Goal: Information Seeking & Learning: Find specific fact

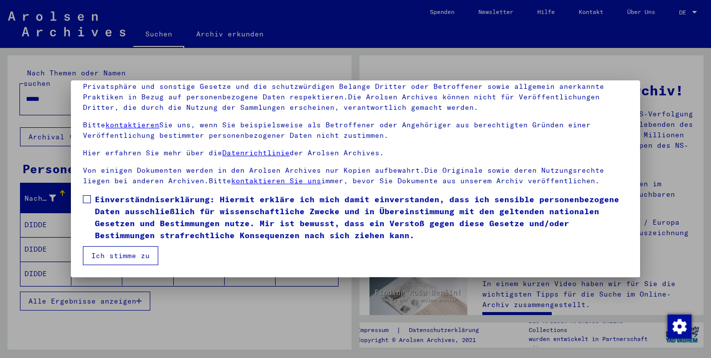
scroll to position [86, 0]
click at [85, 196] on span at bounding box center [87, 199] width 8 height 8
click at [111, 258] on button "Ich stimme zu" at bounding box center [120, 255] width 75 height 19
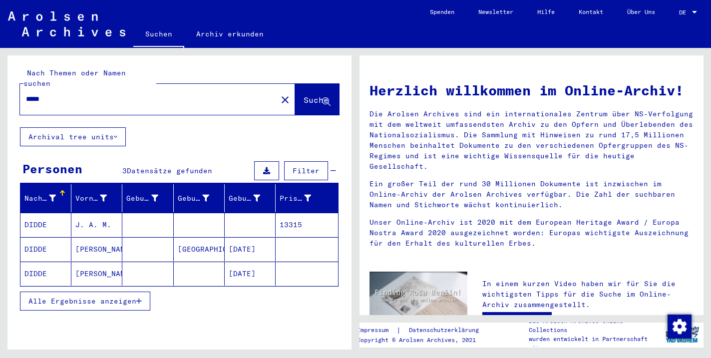
click at [92, 216] on mat-cell "J. A. M." at bounding box center [96, 225] width 51 height 24
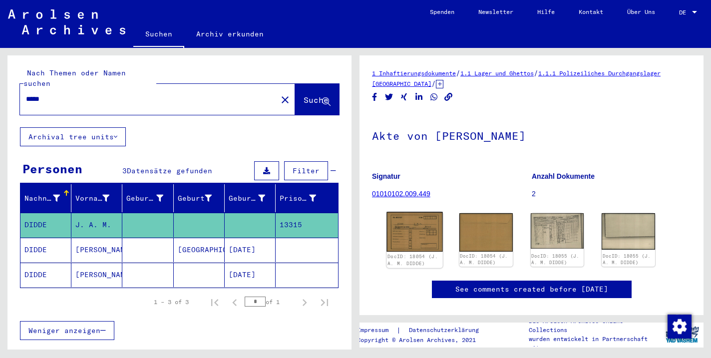
click at [411, 241] on img at bounding box center [414, 232] width 56 height 40
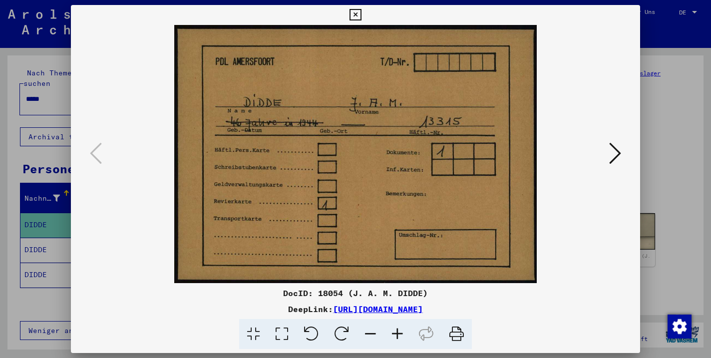
click at [611, 158] on icon at bounding box center [615, 153] width 12 height 24
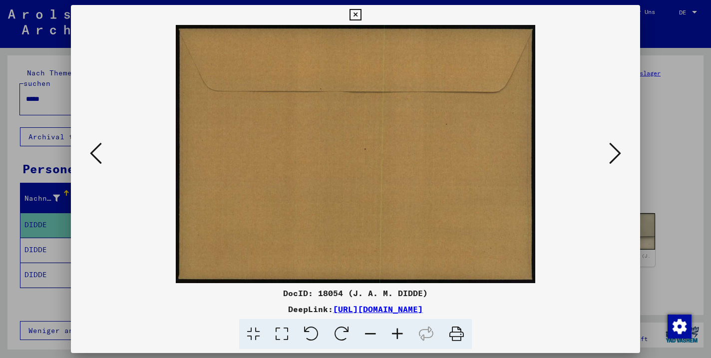
click at [611, 158] on icon at bounding box center [615, 153] width 12 height 24
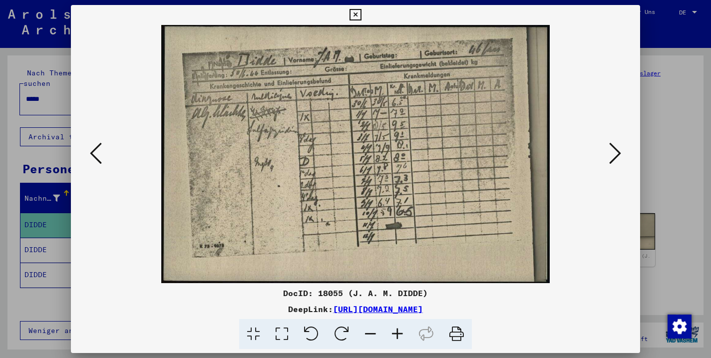
click at [612, 158] on icon at bounding box center [615, 153] width 12 height 24
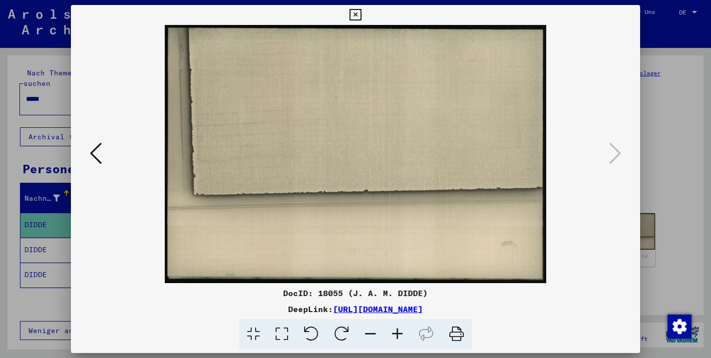
click at [86, 154] on div at bounding box center [355, 154] width 568 height 258
click at [97, 154] on icon at bounding box center [96, 153] width 12 height 24
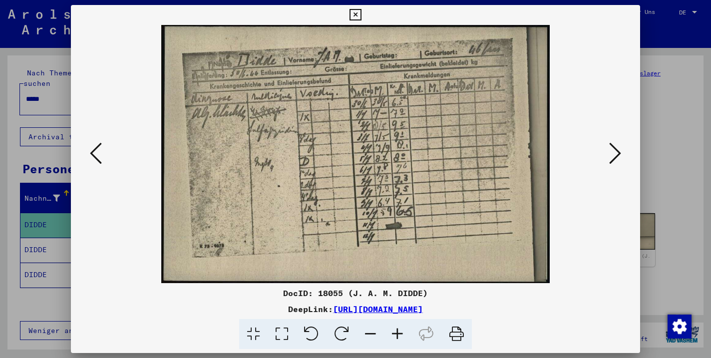
click at [361, 12] on icon at bounding box center [354, 15] width 11 height 12
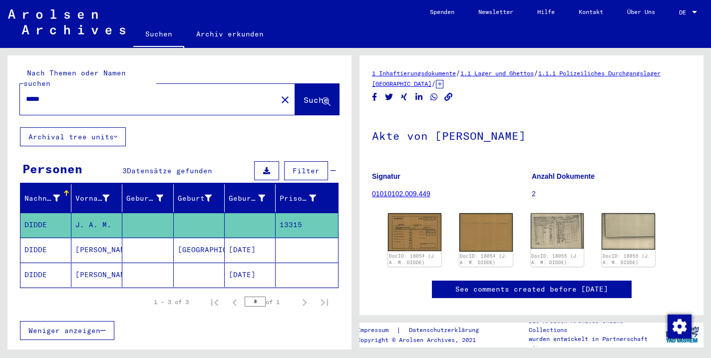
click at [200, 238] on mat-cell "[GEOGRAPHIC_DATA]" at bounding box center [199, 250] width 51 height 24
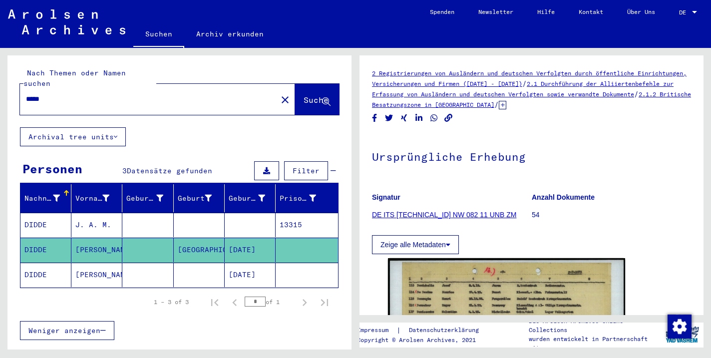
click at [255, 267] on mat-cell "[DATE]" at bounding box center [250, 275] width 51 height 24
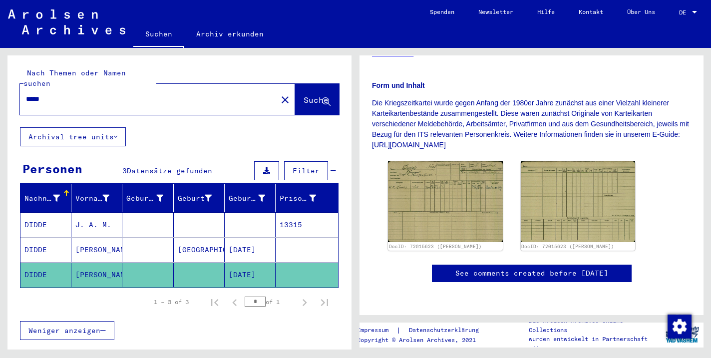
scroll to position [195, 0]
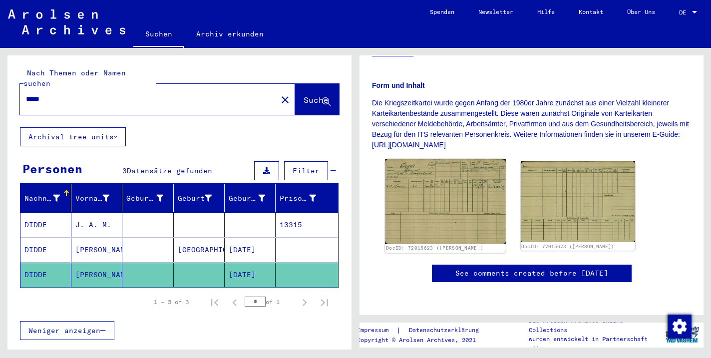
click at [448, 170] on img at bounding box center [445, 201] width 120 height 85
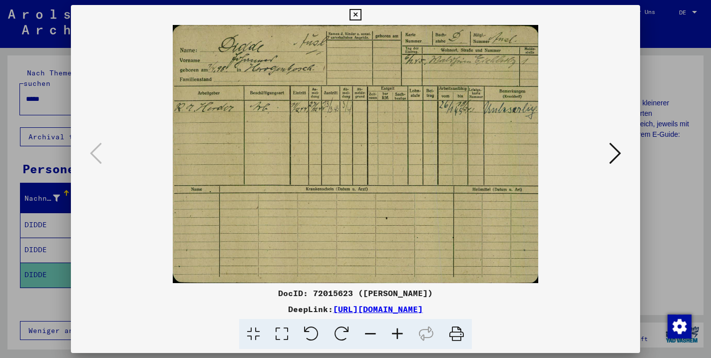
click at [361, 13] on icon at bounding box center [354, 15] width 11 height 12
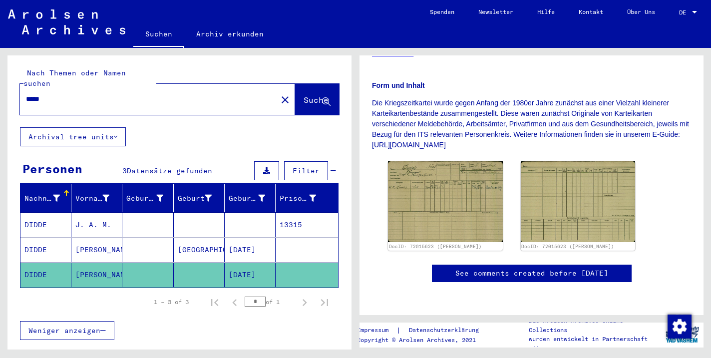
click at [249, 238] on mat-cell "[DATE]" at bounding box center [250, 250] width 51 height 24
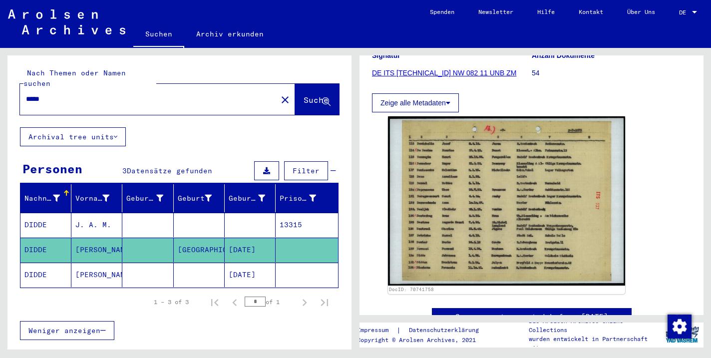
scroll to position [134, 0]
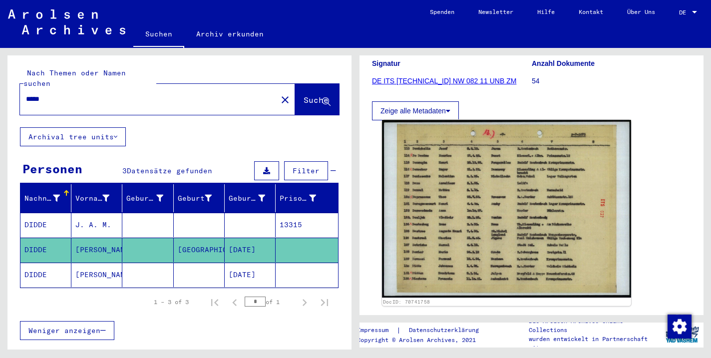
click at [473, 246] on img at bounding box center [506, 209] width 249 height 178
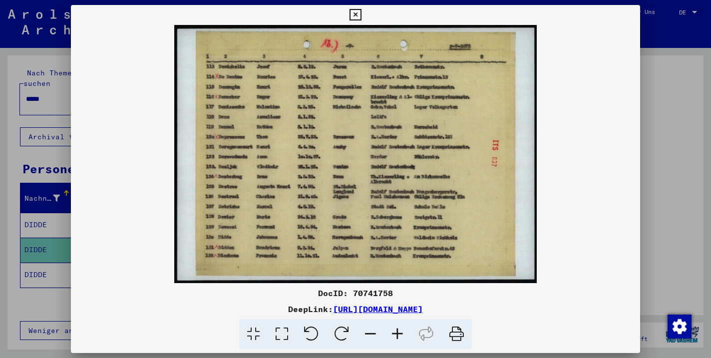
click at [396, 331] on icon at bounding box center [397, 334] width 27 height 30
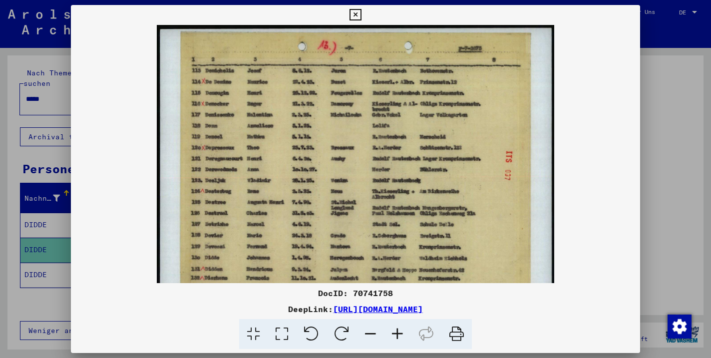
click at [396, 331] on icon at bounding box center [397, 334] width 27 height 30
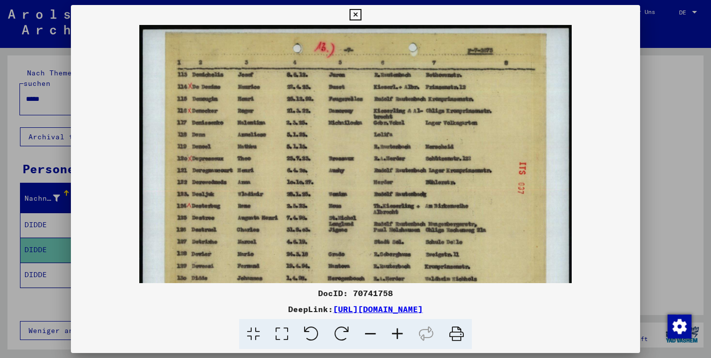
click at [396, 331] on icon at bounding box center [397, 334] width 27 height 30
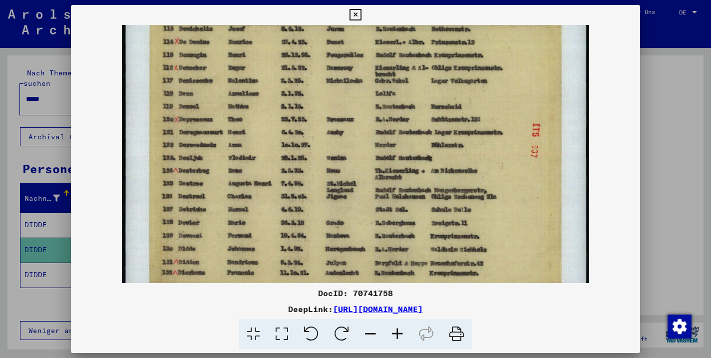
scroll to position [54, 0]
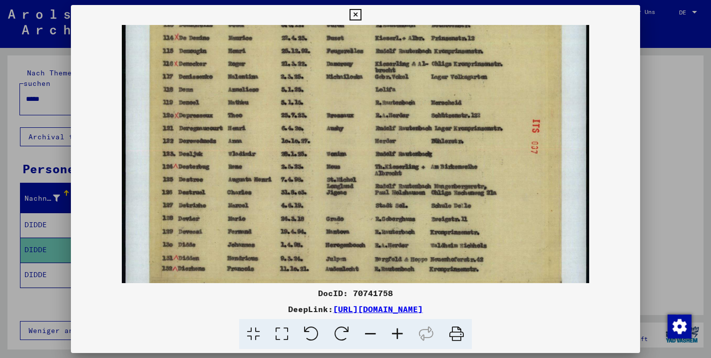
drag, startPoint x: 330, startPoint y: 254, endPoint x: 326, endPoint y: 200, distance: 54.0
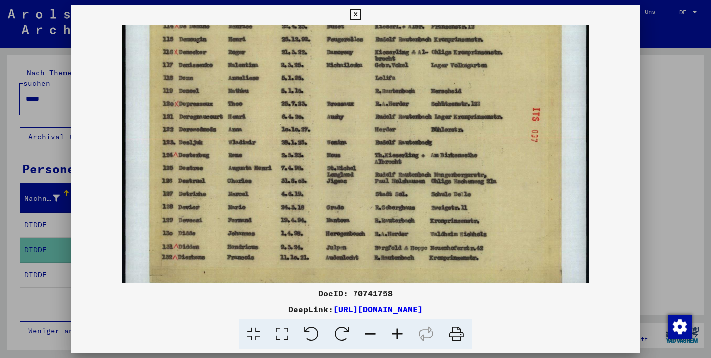
scroll to position [66, 0]
drag, startPoint x: 329, startPoint y: 220, endPoint x: 328, endPoint y: 208, distance: 12.6
click at [361, 13] on icon at bounding box center [354, 15] width 11 height 12
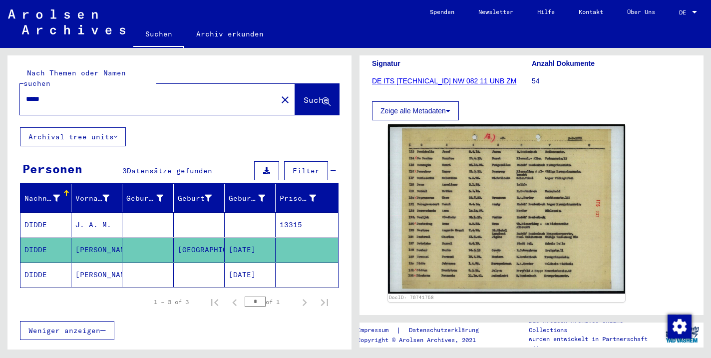
click at [248, 267] on mat-cell "[DATE]" at bounding box center [250, 275] width 51 height 24
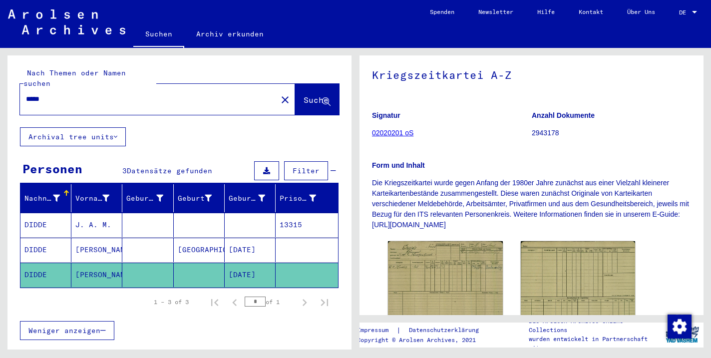
scroll to position [105, 0]
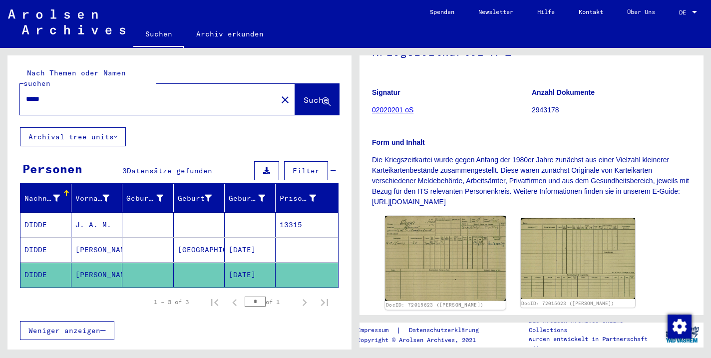
click at [420, 239] on img at bounding box center [445, 258] width 120 height 85
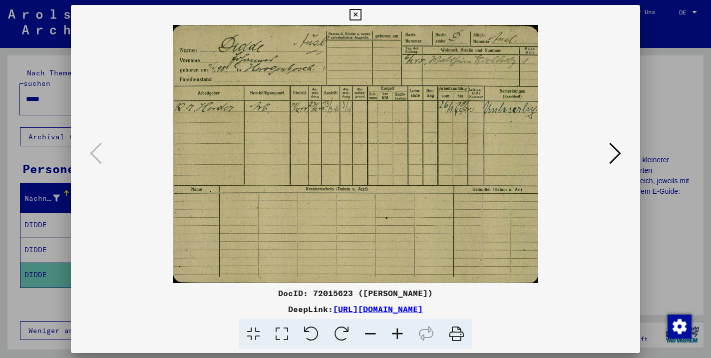
click at [361, 12] on icon at bounding box center [354, 15] width 11 height 12
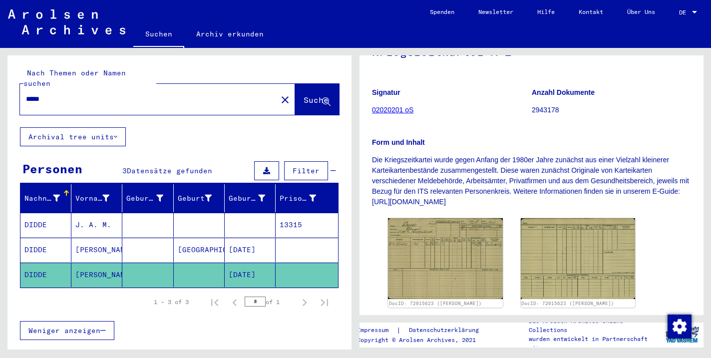
click at [247, 215] on mat-cell at bounding box center [250, 225] width 51 height 24
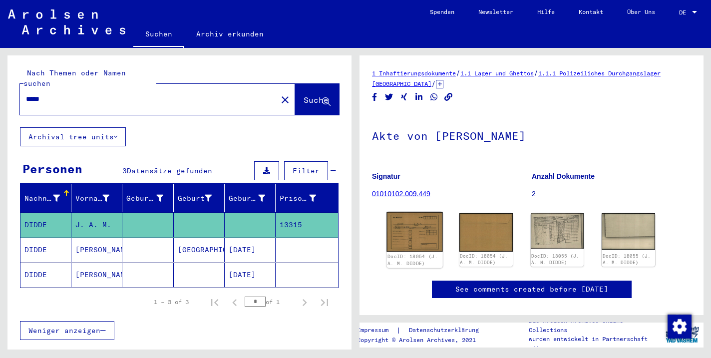
click at [416, 234] on img at bounding box center [414, 232] width 56 height 40
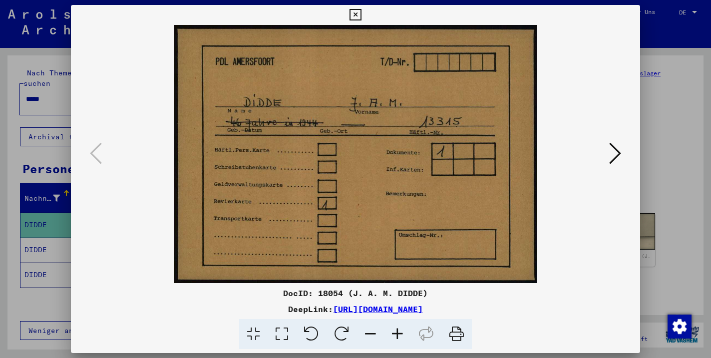
click at [612, 155] on icon at bounding box center [615, 153] width 12 height 24
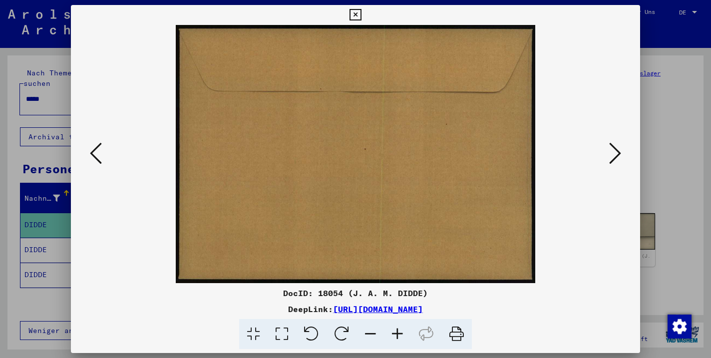
click at [361, 13] on icon at bounding box center [354, 15] width 11 height 12
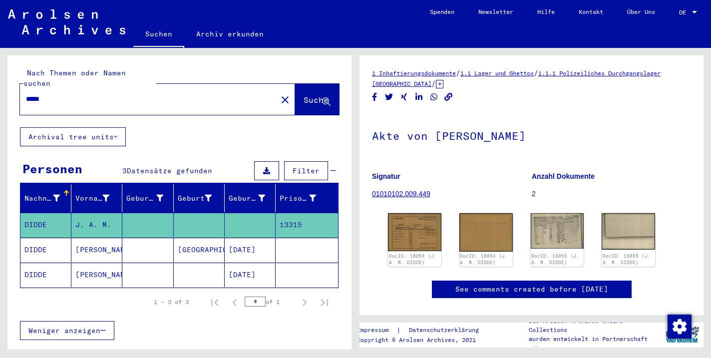
click at [67, 94] on input "*****" at bounding box center [148, 99] width 245 height 10
type input "*"
click at [314, 95] on span "Suche" at bounding box center [315, 100] width 25 height 10
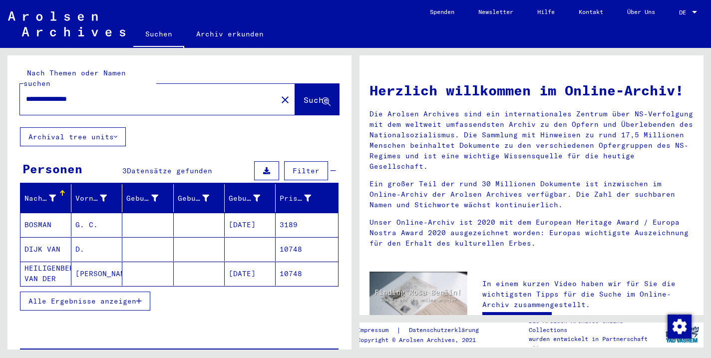
click at [51, 239] on mat-cell "DIJK VAN" at bounding box center [45, 249] width 51 height 24
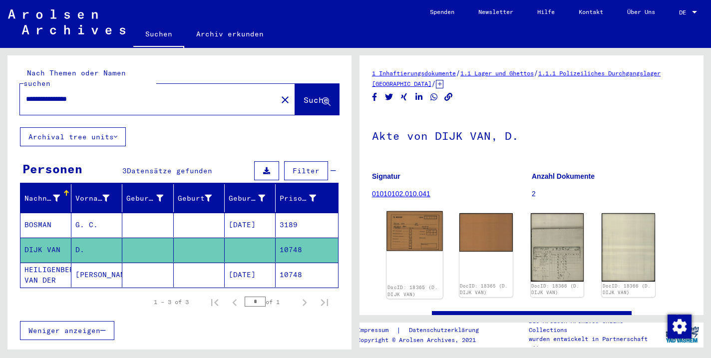
click at [422, 235] on img at bounding box center [414, 231] width 56 height 40
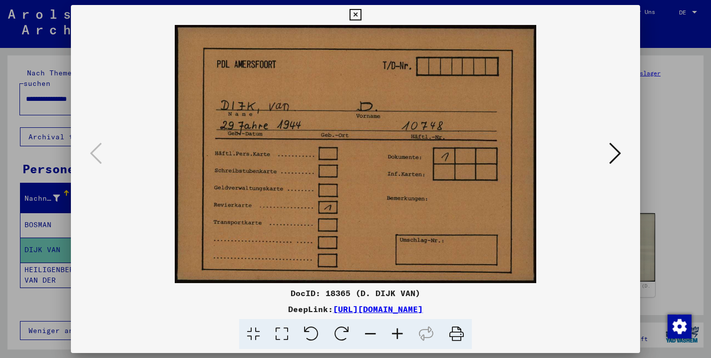
click at [615, 159] on icon at bounding box center [615, 153] width 12 height 24
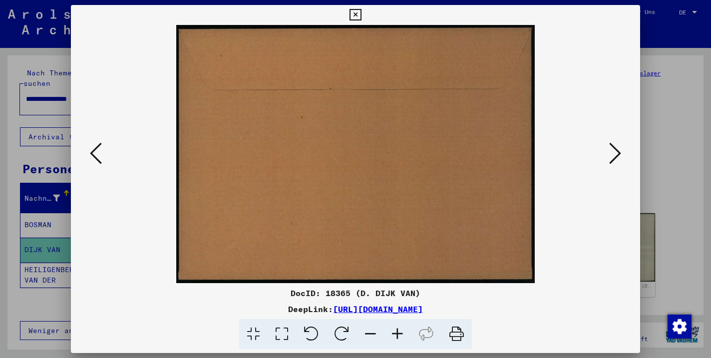
click at [611, 155] on icon at bounding box center [615, 153] width 12 height 24
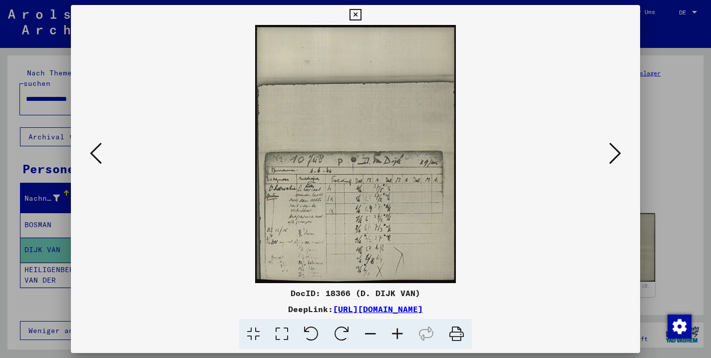
click at [396, 334] on icon at bounding box center [397, 334] width 27 height 30
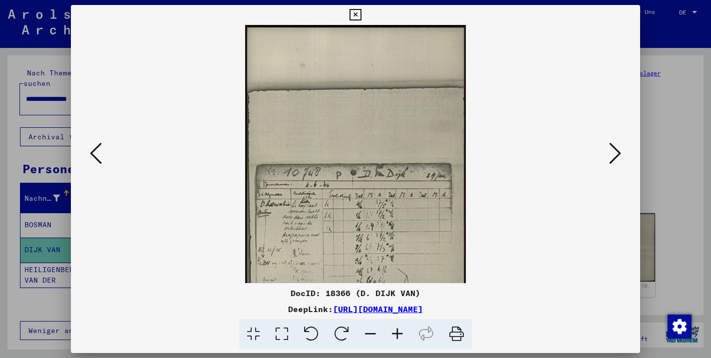
click at [396, 334] on icon at bounding box center [397, 334] width 27 height 30
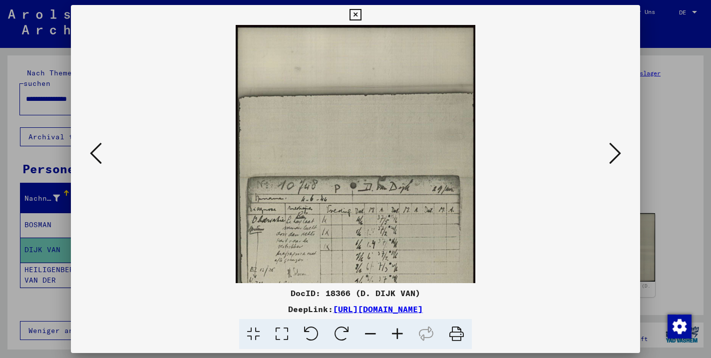
click at [396, 334] on icon at bounding box center [397, 334] width 27 height 30
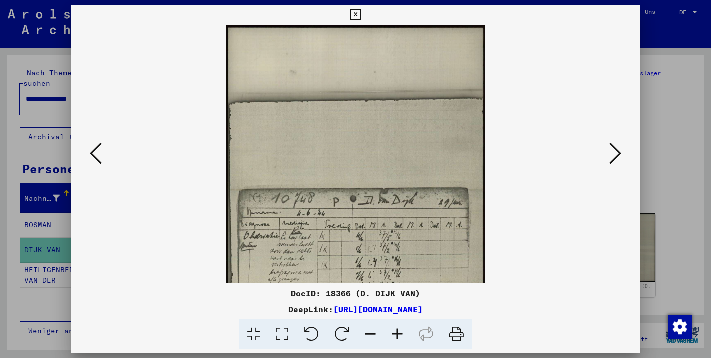
click at [396, 334] on icon at bounding box center [397, 334] width 27 height 30
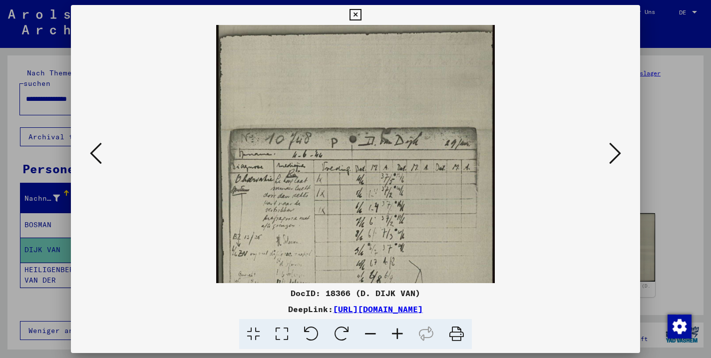
drag, startPoint x: 362, startPoint y: 222, endPoint x: 365, endPoint y: 149, distance: 72.9
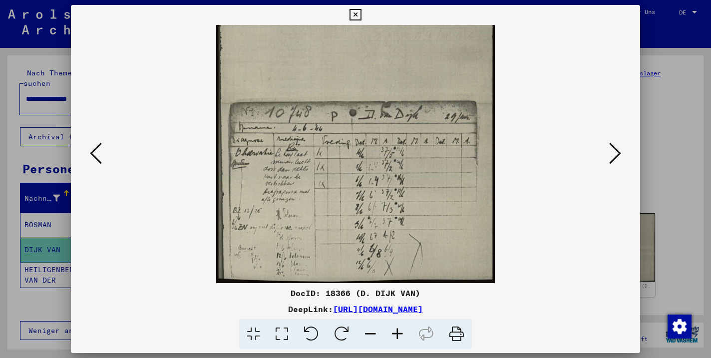
scroll to position [100, 0]
drag, startPoint x: 374, startPoint y: 200, endPoint x: 363, endPoint y: 146, distance: 54.4
click at [610, 153] on icon at bounding box center [615, 153] width 12 height 24
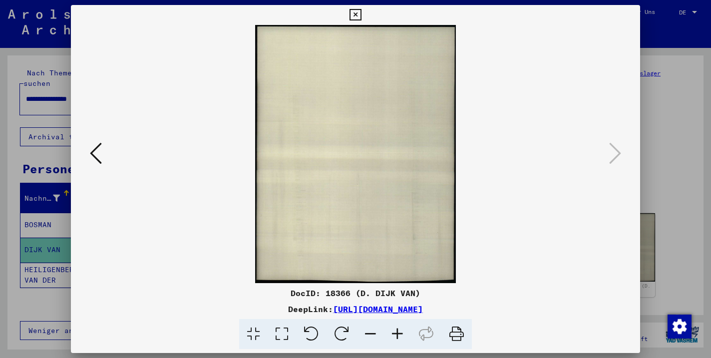
click at [91, 152] on icon at bounding box center [96, 153] width 12 height 24
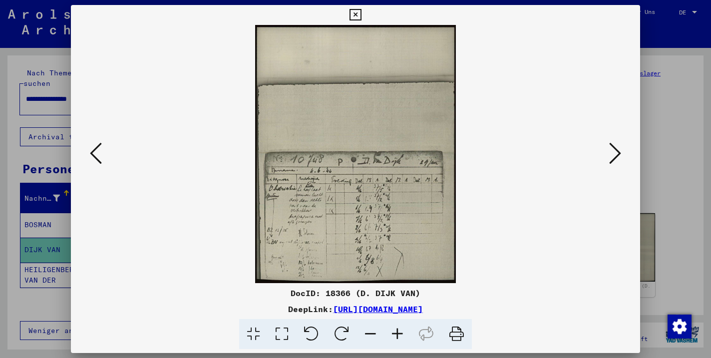
click at [91, 152] on icon at bounding box center [96, 153] width 12 height 24
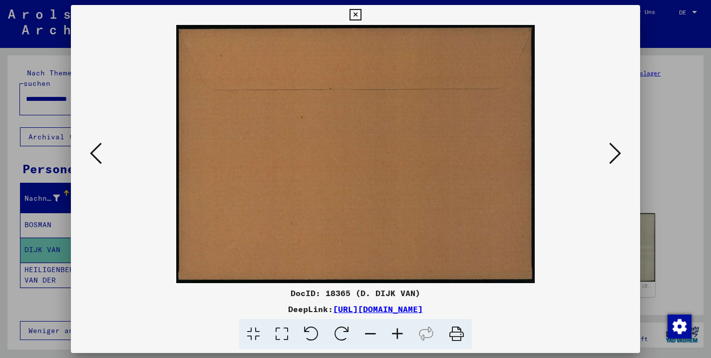
click at [91, 152] on icon at bounding box center [96, 153] width 12 height 24
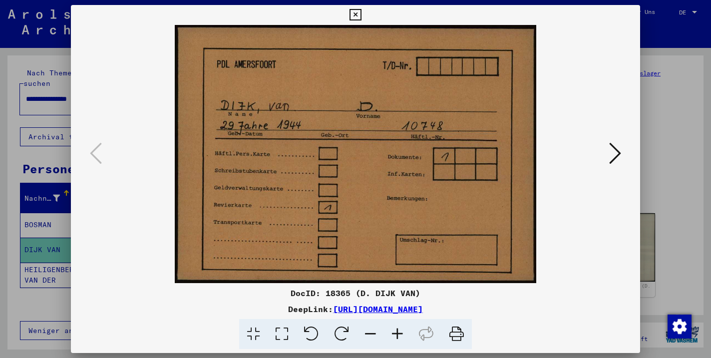
click at [617, 155] on icon at bounding box center [615, 153] width 12 height 24
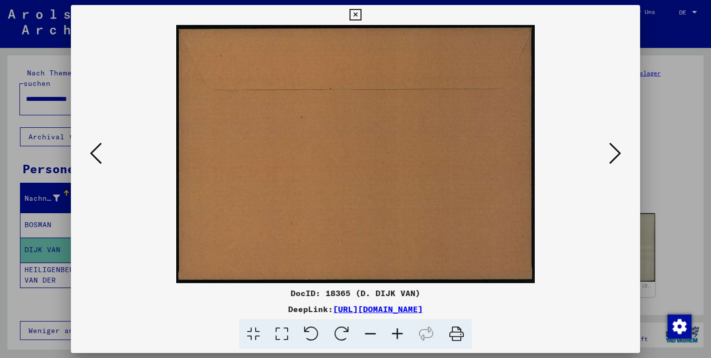
click at [615, 153] on icon at bounding box center [615, 153] width 12 height 24
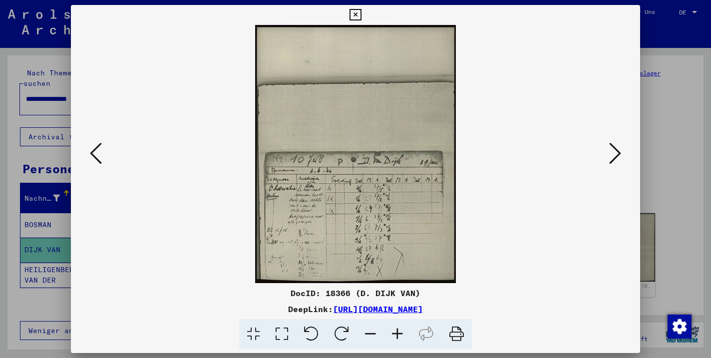
click at [616, 153] on icon at bounding box center [615, 153] width 12 height 24
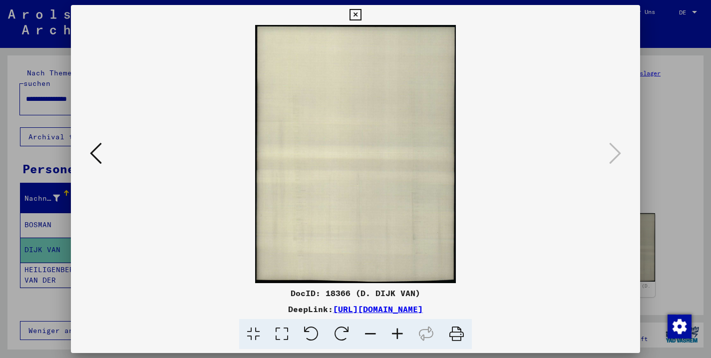
click at [95, 156] on icon at bounding box center [96, 153] width 12 height 24
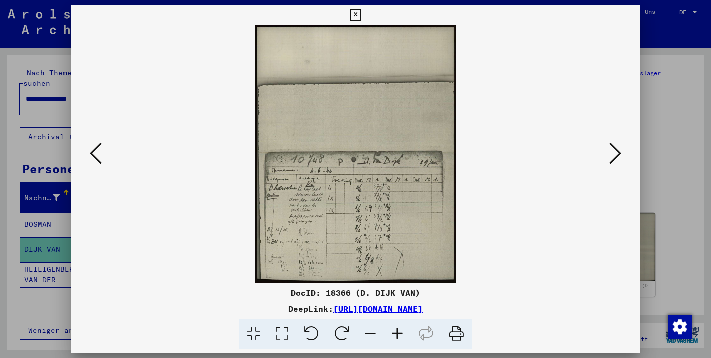
click at [400, 329] on icon at bounding box center [397, 334] width 27 height 30
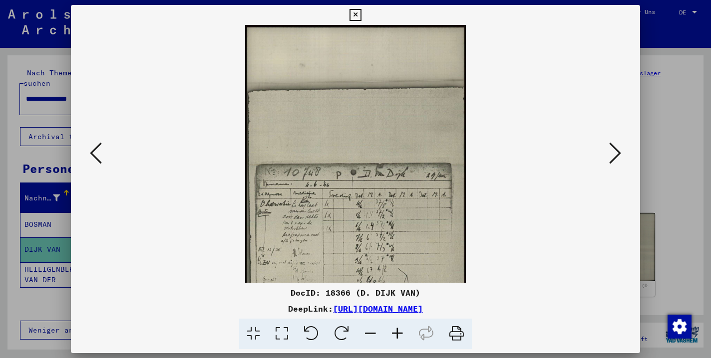
click at [400, 329] on icon at bounding box center [397, 334] width 27 height 30
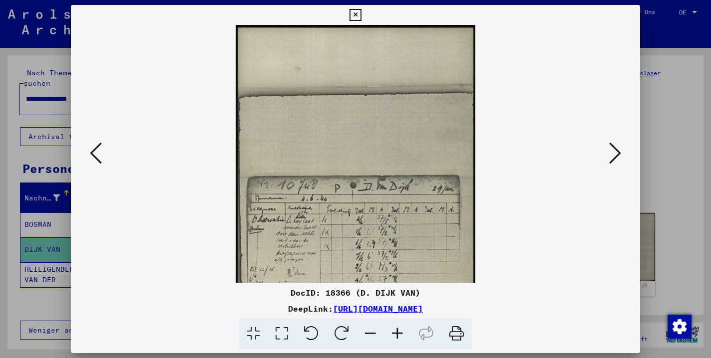
click at [400, 329] on icon at bounding box center [397, 334] width 27 height 30
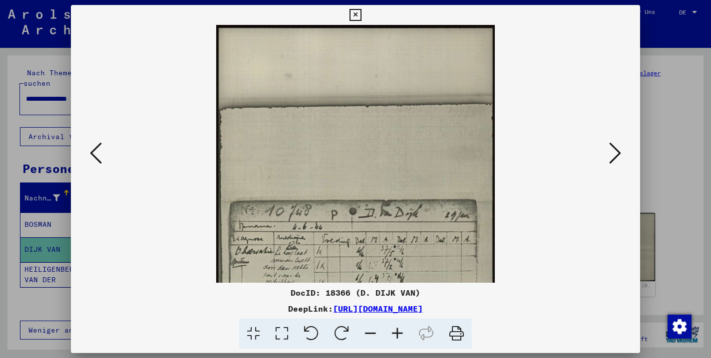
click at [400, 329] on icon at bounding box center [397, 334] width 27 height 30
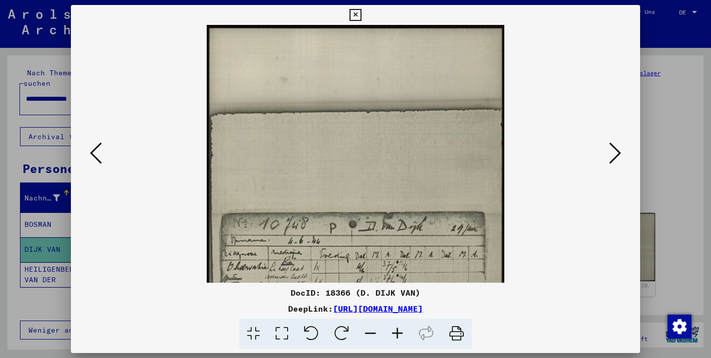
click at [400, 329] on icon at bounding box center [397, 334] width 27 height 30
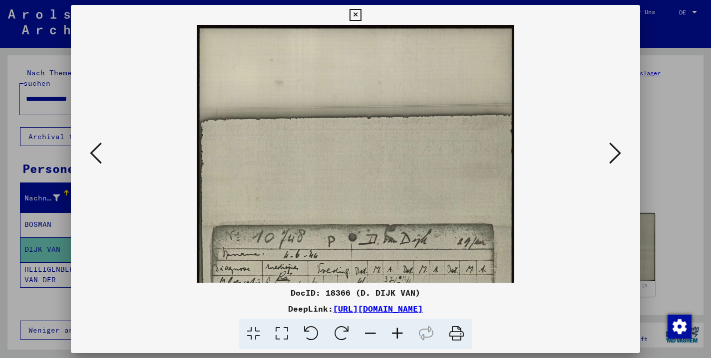
click at [400, 329] on icon at bounding box center [397, 334] width 27 height 30
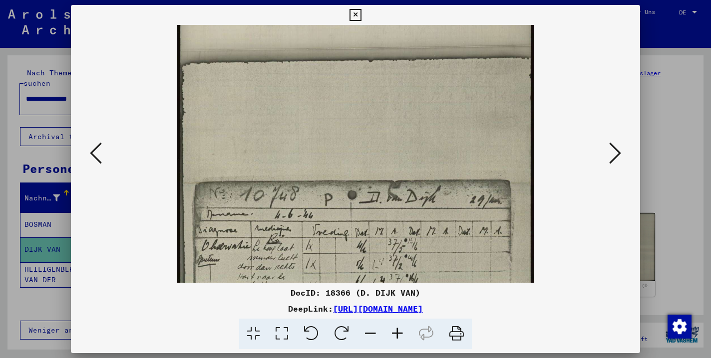
drag, startPoint x: 360, startPoint y: 195, endPoint x: 337, endPoint y: 125, distance: 73.7
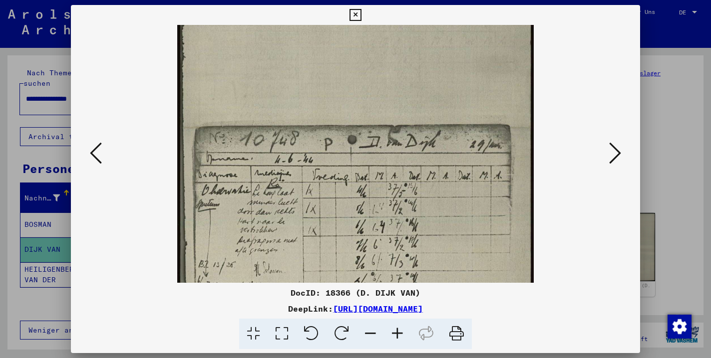
drag, startPoint x: 381, startPoint y: 201, endPoint x: 361, endPoint y: 146, distance: 58.9
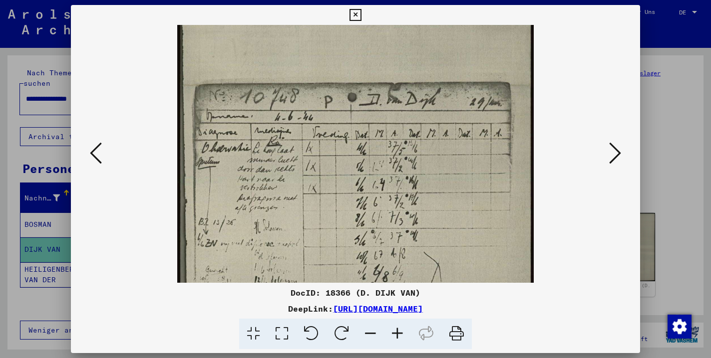
drag, startPoint x: 377, startPoint y: 200, endPoint x: 358, endPoint y: 158, distance: 45.8
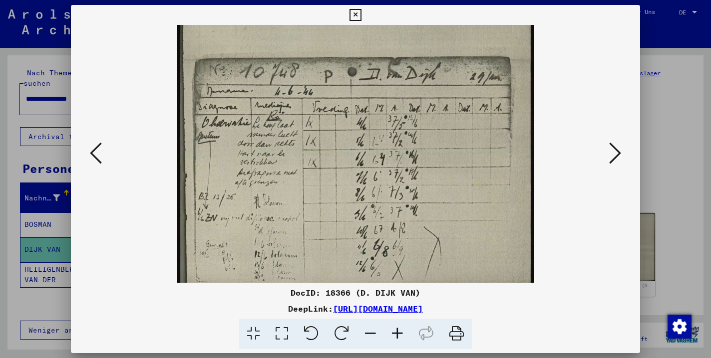
drag, startPoint x: 358, startPoint y: 202, endPoint x: 346, endPoint y: 176, distance: 28.4
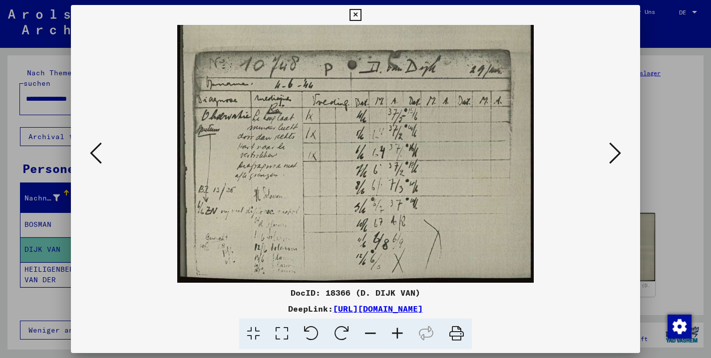
scroll to position [200, 0]
drag, startPoint x: 379, startPoint y: 196, endPoint x: 369, endPoint y: 175, distance: 23.2
click at [361, 13] on icon at bounding box center [354, 15] width 11 height 12
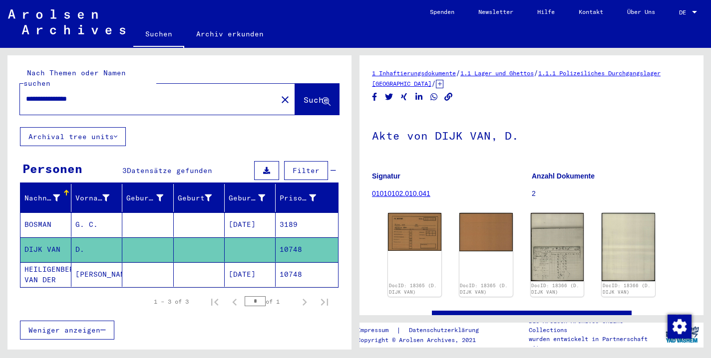
click at [127, 94] on div "**********" at bounding box center [145, 99] width 251 height 22
click at [97, 94] on input "**********" at bounding box center [148, 99] width 245 height 10
type input "*"
type input "**********"
click at [297, 84] on button "Suche" at bounding box center [317, 99] width 44 height 31
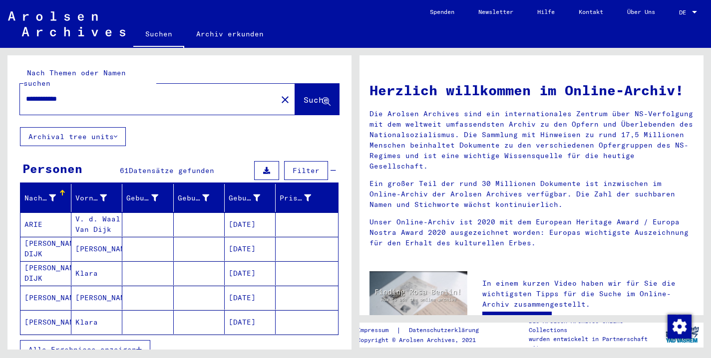
click at [52, 195] on icon at bounding box center [52, 198] width 7 height 7
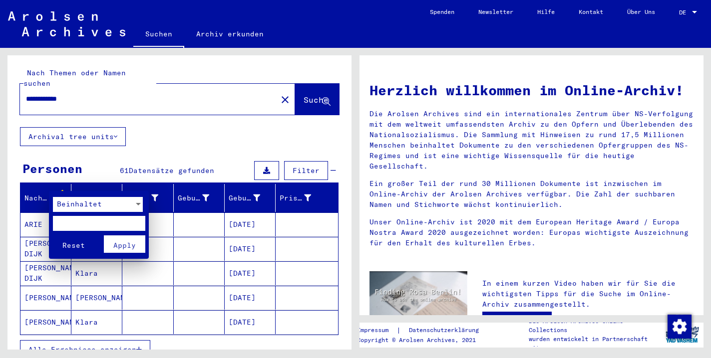
click at [138, 205] on div at bounding box center [138, 204] width 5 height 2
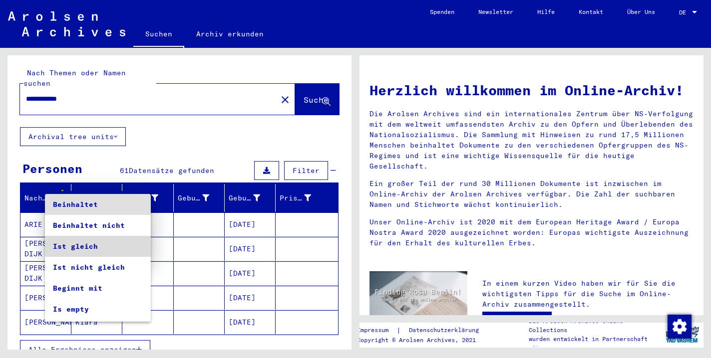
click at [111, 244] on span "Ist gleich" at bounding box center [98, 246] width 90 height 21
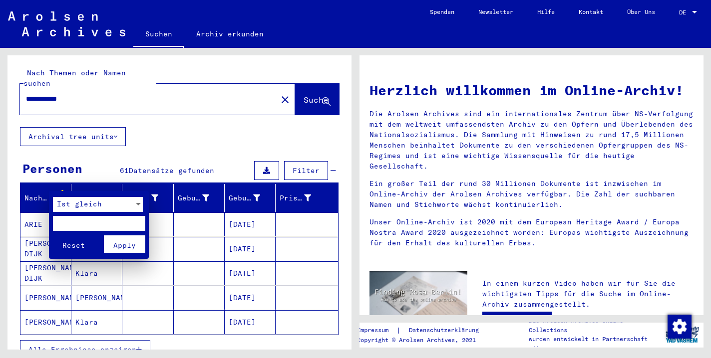
click at [66, 220] on input "text" at bounding box center [99, 223] width 92 height 15
type input "********"
click at [123, 242] on span "Apply" at bounding box center [124, 245] width 22 height 9
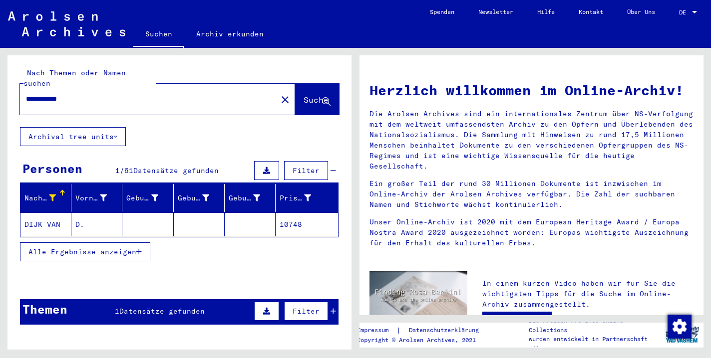
click at [51, 195] on icon at bounding box center [52, 198] width 7 height 7
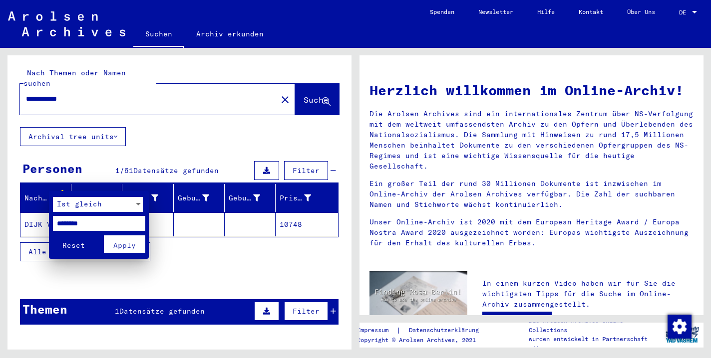
click at [95, 223] on input "********" at bounding box center [99, 223] width 92 height 15
type input "****"
click at [128, 246] on span "Apply" at bounding box center [124, 245] width 22 height 9
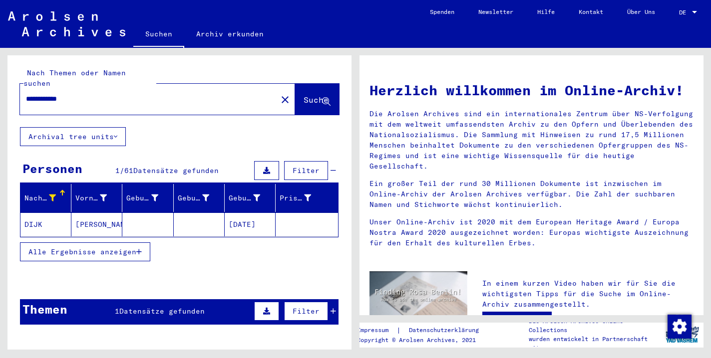
click at [49, 214] on mat-cell "DIJK" at bounding box center [45, 225] width 51 height 24
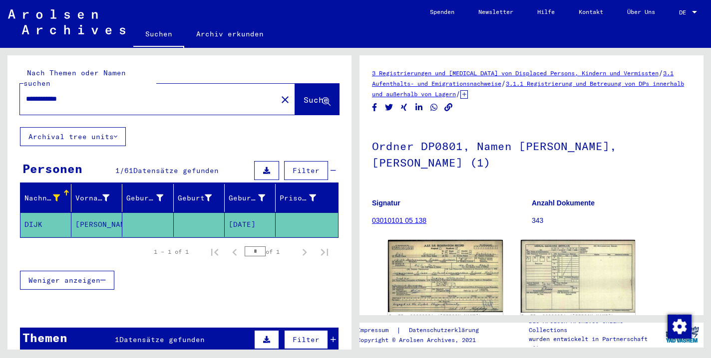
click at [58, 195] on icon at bounding box center [56, 198] width 7 height 7
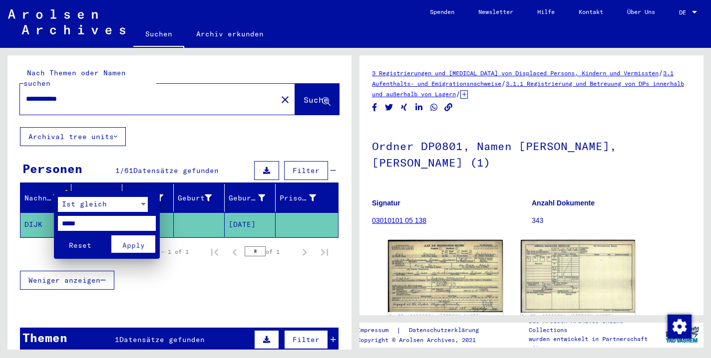
click at [141, 206] on div at bounding box center [143, 204] width 9 height 15
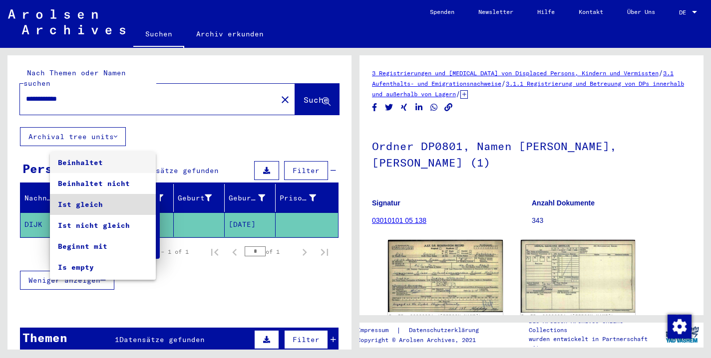
click at [110, 161] on span "Beinhaltet" at bounding box center [103, 162] width 90 height 21
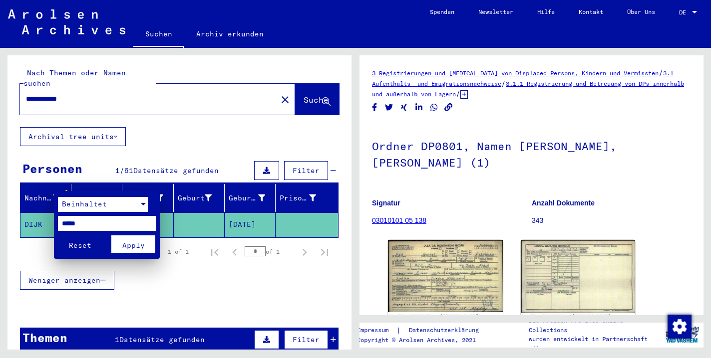
click at [140, 246] on span "Apply" at bounding box center [133, 245] width 22 height 9
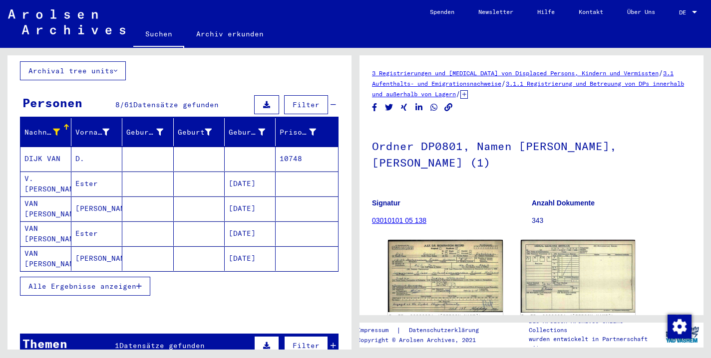
scroll to position [70, 0]
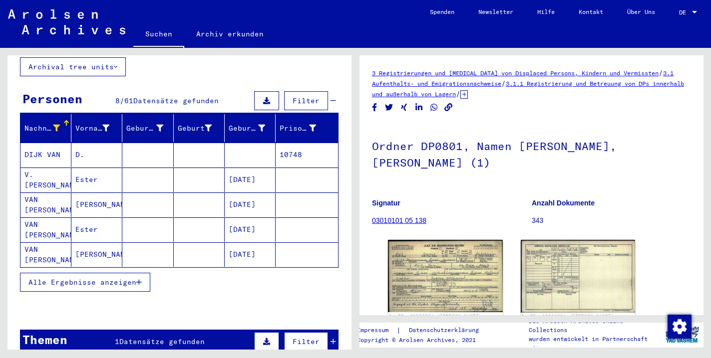
click at [123, 278] on span "Alle Ergebnisse anzeigen" at bounding box center [82, 282] width 108 height 9
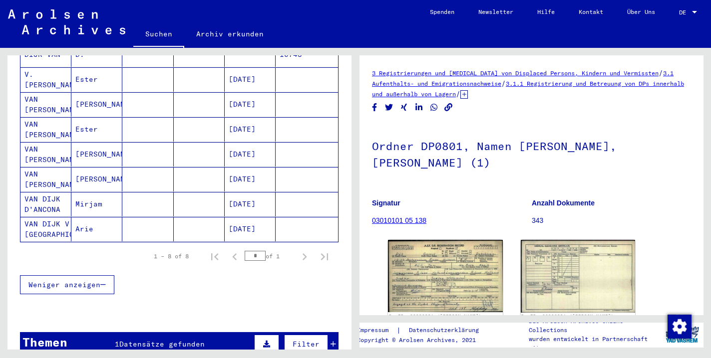
scroll to position [178, 0]
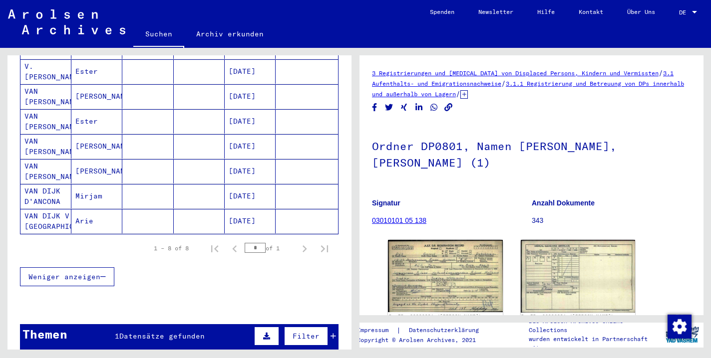
click at [255, 250] on div "1 – 8 of 8 * of 1" at bounding box center [179, 249] width 318 height 28
click at [245, 213] on mat-cell "[DATE]" at bounding box center [250, 221] width 51 height 24
